Goal: Use online tool/utility: Utilize a website feature to perform a specific function

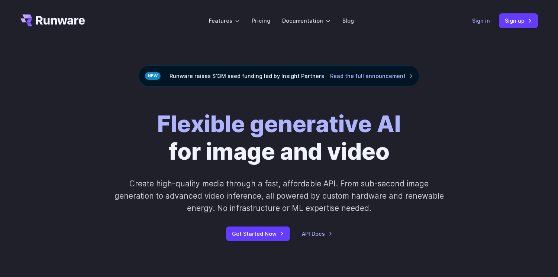
click at [487, 22] on link "Sign in" at bounding box center [481, 20] width 18 height 9
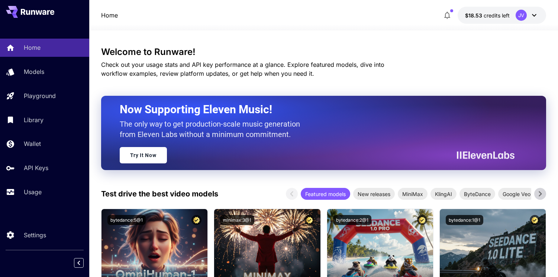
click at [51, 72] on div "Models" at bounding box center [53, 71] width 59 height 9
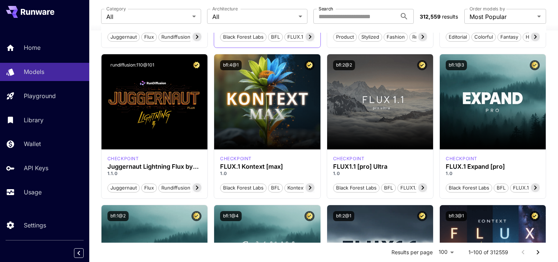
scroll to position [191, 0]
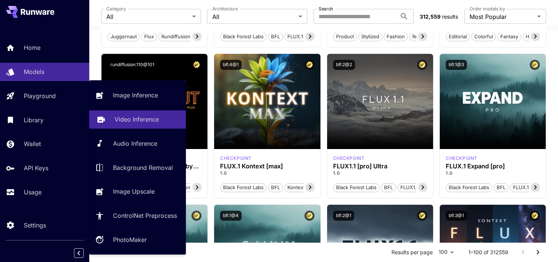
click at [133, 121] on p "Video Inference" at bounding box center [136, 119] width 44 height 9
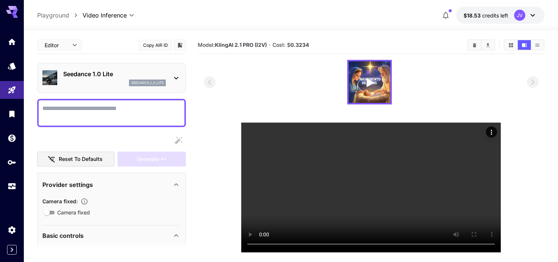
click at [117, 78] on p "Seedance 1.0 Lite" at bounding box center [114, 74] width 103 height 9
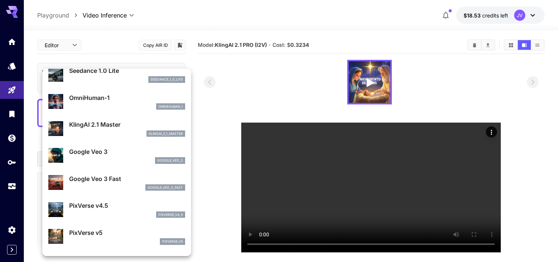
scroll to position [90, 0]
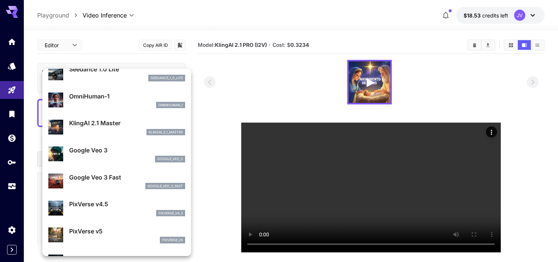
click at [294, 97] on div at bounding box center [279, 131] width 558 height 262
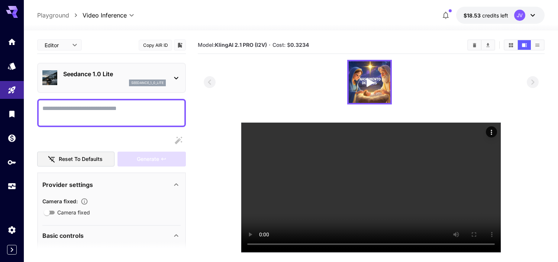
click at [176, 78] on icon at bounding box center [176, 78] width 9 height 9
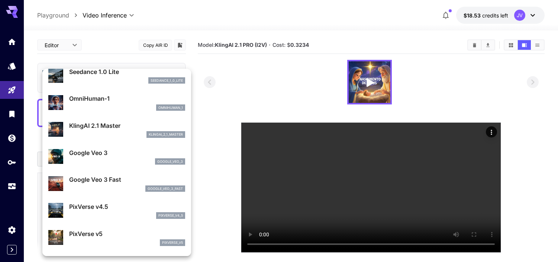
scroll to position [88, 0]
click at [250, 83] on div at bounding box center [279, 131] width 558 height 262
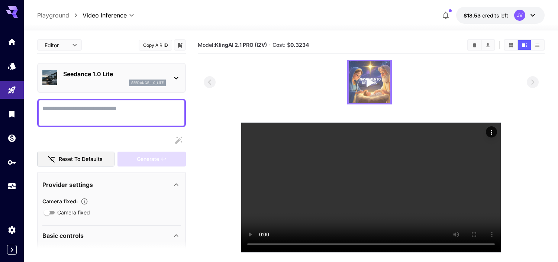
click at [353, 68] on img at bounding box center [370, 82] width 42 height 42
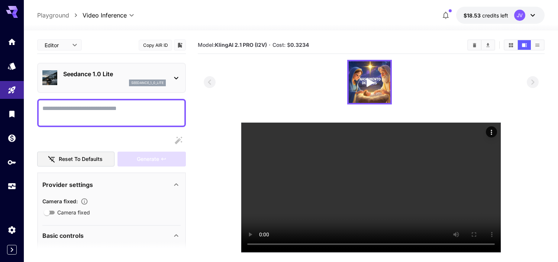
click at [175, 77] on icon at bounding box center [176, 78] width 9 height 9
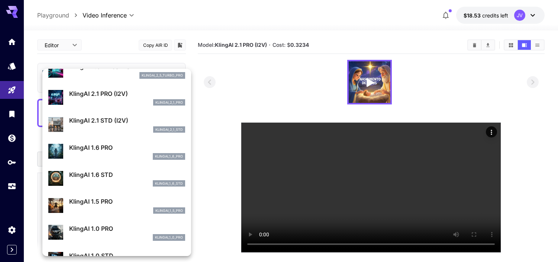
scroll to position [366, 0]
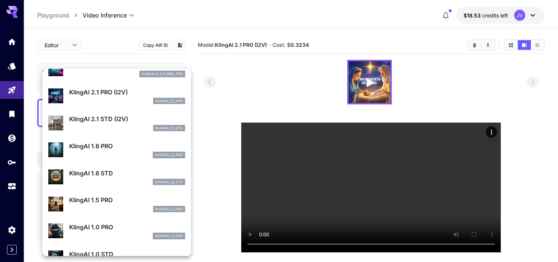
click at [112, 100] on div "klingai_2_1_pro" at bounding box center [127, 101] width 116 height 7
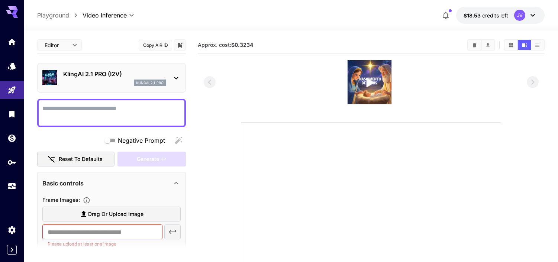
click at [156, 41] on button "Copy AIR ID" at bounding box center [155, 45] width 33 height 11
